Goal: Task Accomplishment & Management: Complete application form

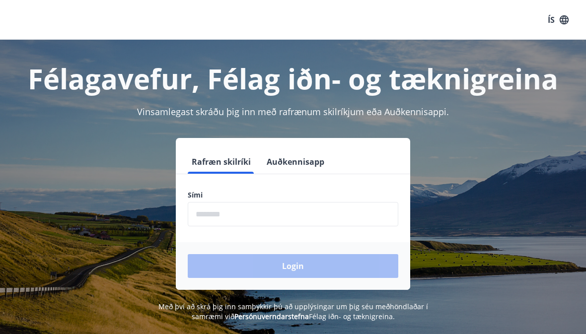
click at [215, 211] on input "phone" at bounding box center [293, 214] width 211 height 24
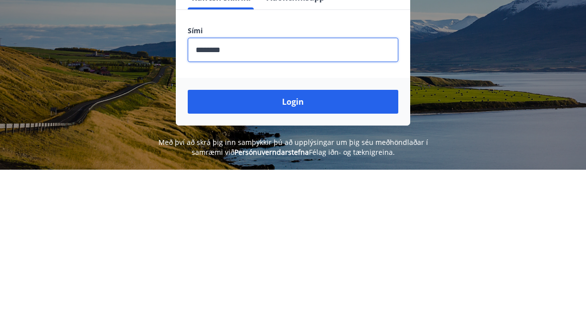
type input "********"
click at [286, 254] on button "Login" at bounding box center [293, 266] width 211 height 24
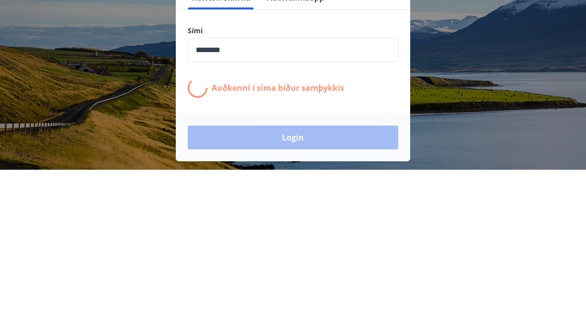
scroll to position [123, 0]
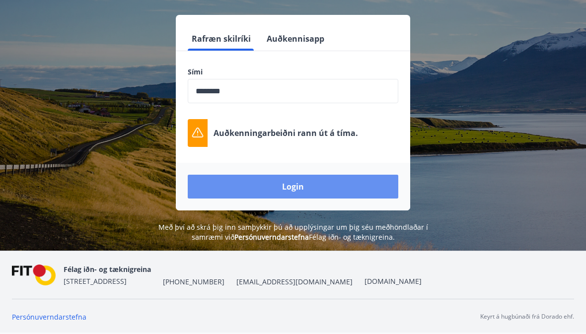
click at [290, 182] on button "Login" at bounding box center [293, 187] width 211 height 24
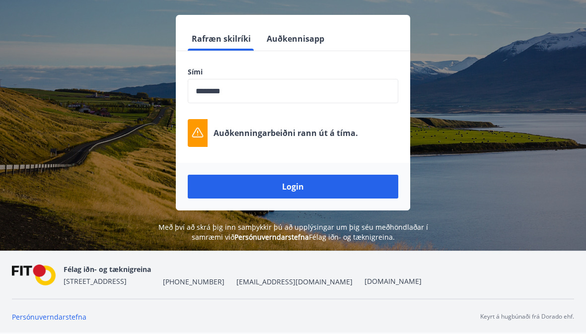
click at [291, 37] on button "Auðkennisapp" at bounding box center [296, 39] width 66 height 24
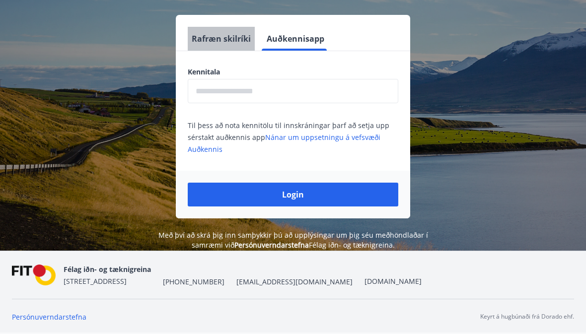
click at [224, 37] on button "Rafræn skilríki" at bounding box center [221, 39] width 67 height 24
